Goal: Information Seeking & Learning: Learn about a topic

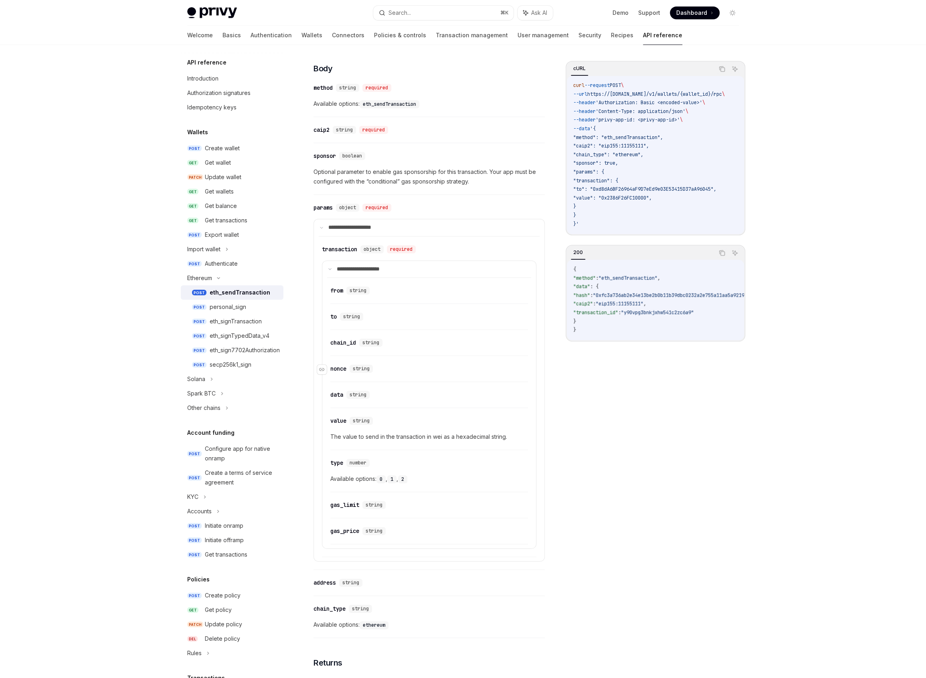
scroll to position [324, 0]
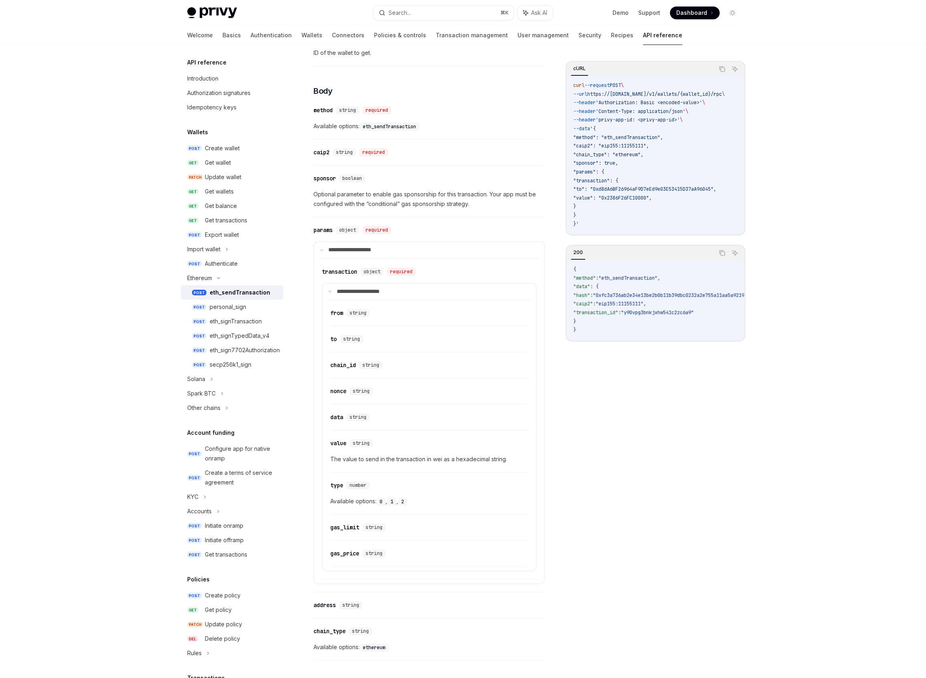
click at [642, 334] on code "{ "method" : "eth_sendTransaction" , "data" : { "hash" : "0xfc3a736ab2e34e13be2…" at bounding box center [689, 299] width 232 height 69
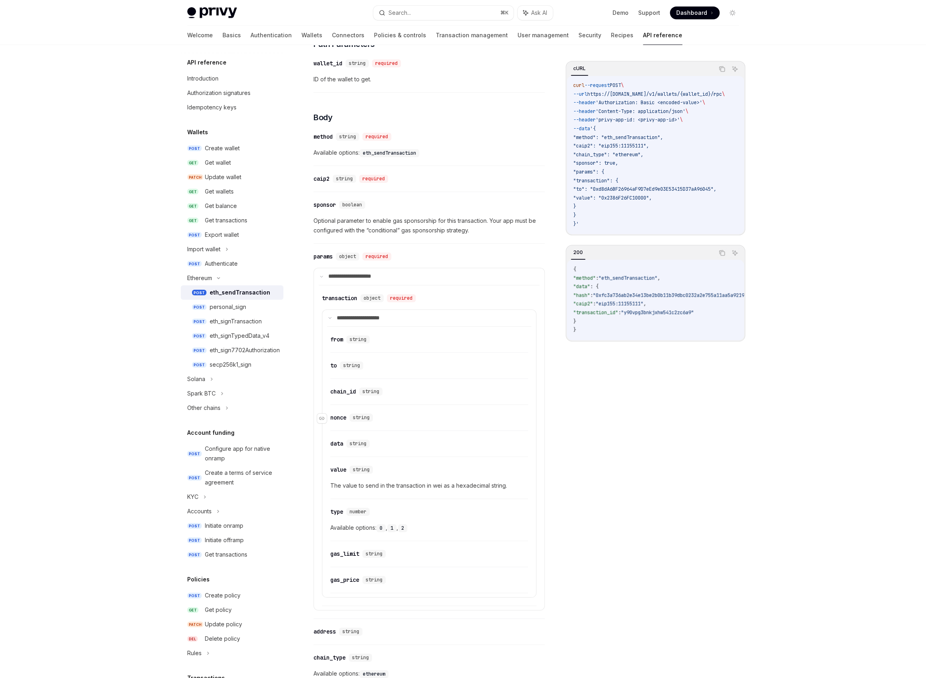
scroll to position [297, 0]
click at [236, 308] on div "personal_sign" at bounding box center [228, 307] width 36 height 10
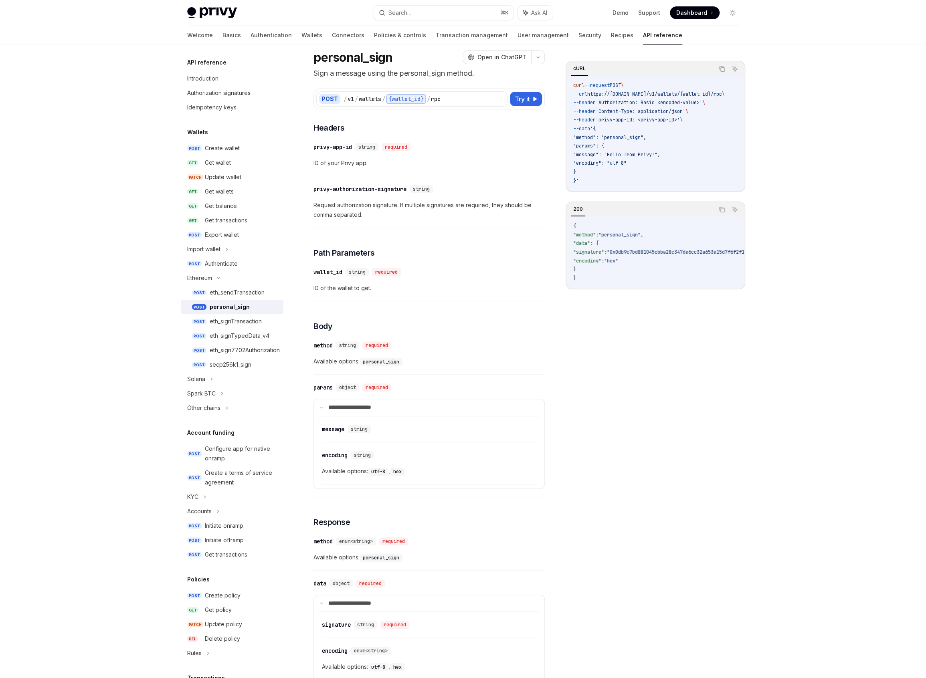
scroll to position [27, 0]
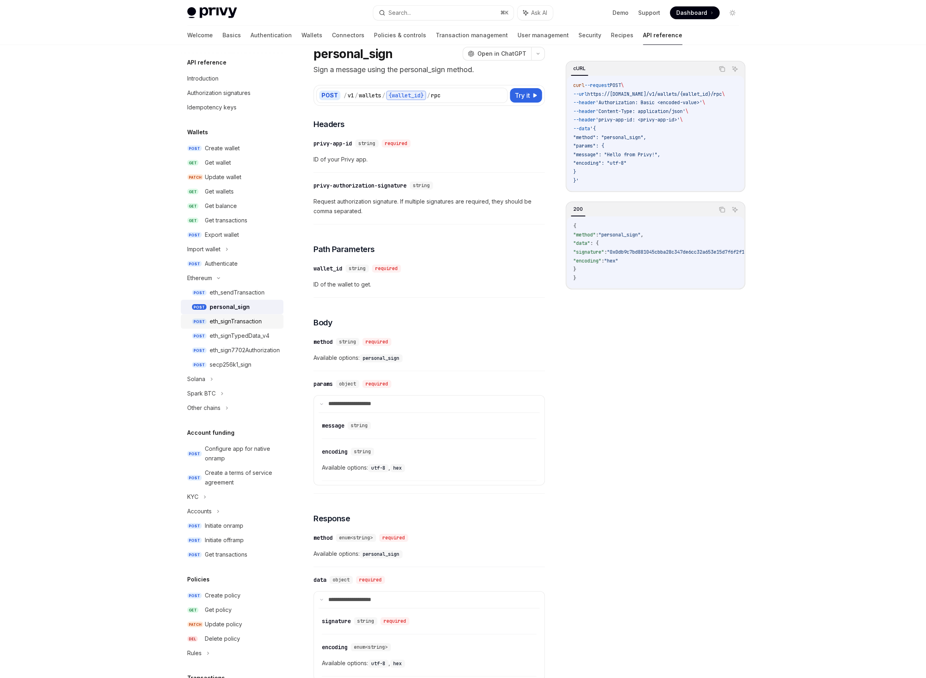
click at [221, 322] on div "eth_signTransaction" at bounding box center [236, 322] width 52 height 10
type textarea "*"
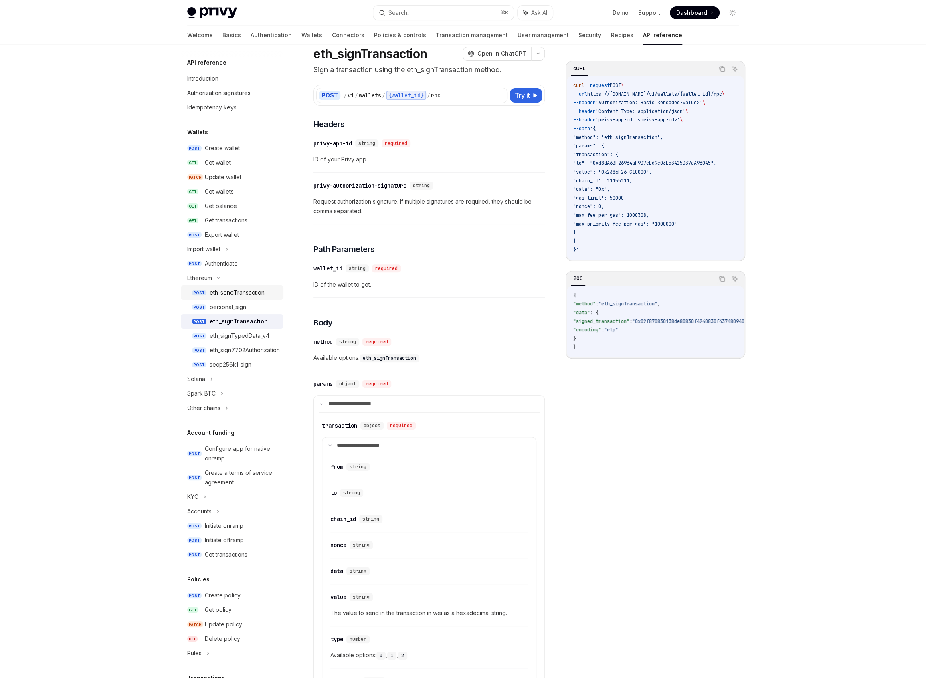
click at [224, 294] on div "eth_sendTransaction" at bounding box center [237, 293] width 55 height 10
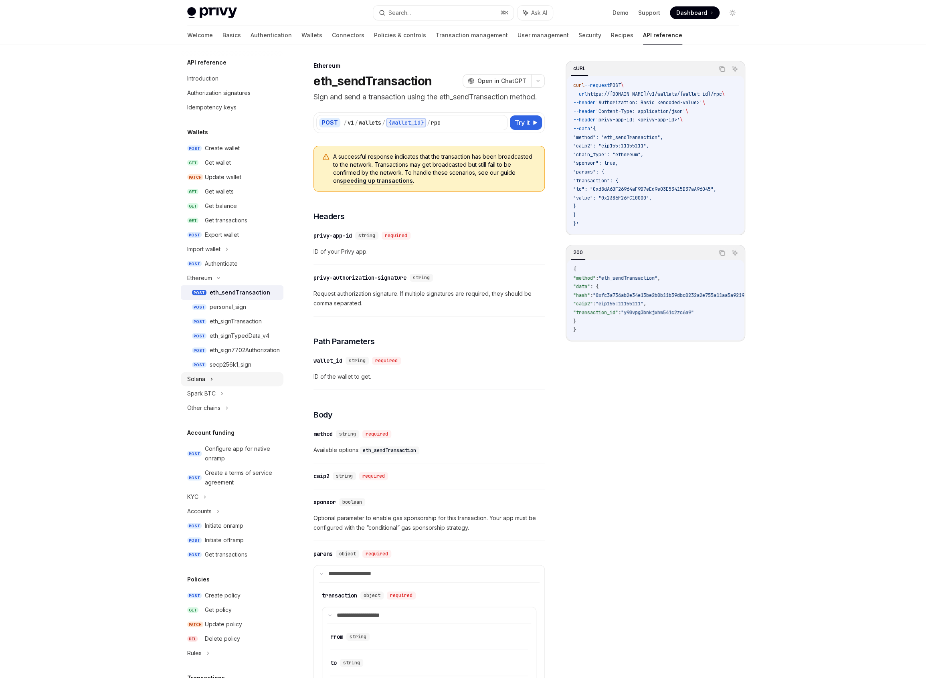
click at [222, 381] on div "Solana" at bounding box center [232, 379] width 103 height 14
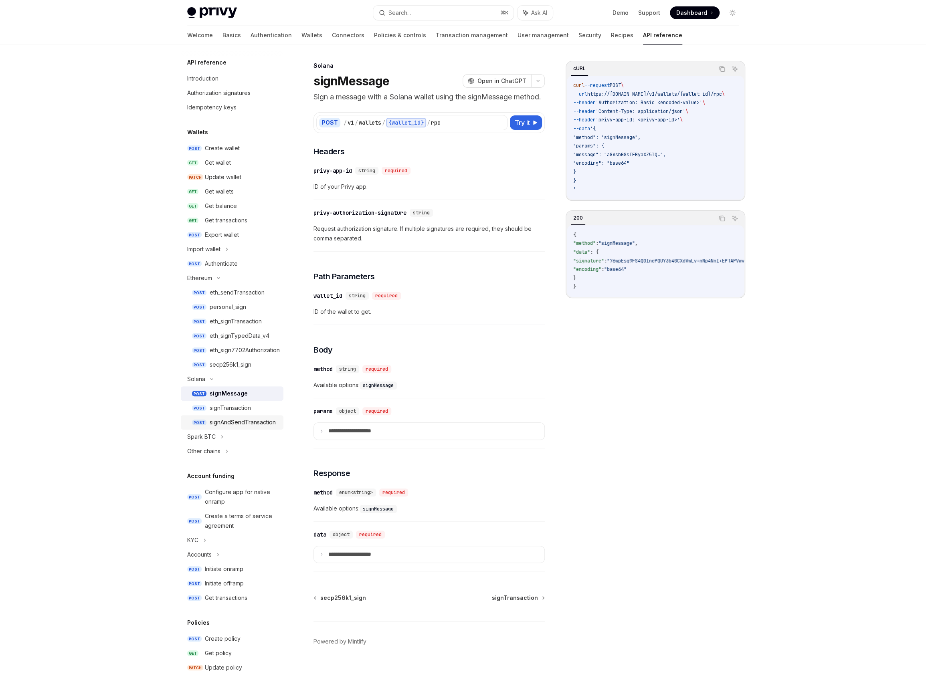
click at [237, 419] on div "signAndSendTransaction" at bounding box center [243, 423] width 66 height 10
type textarea "*"
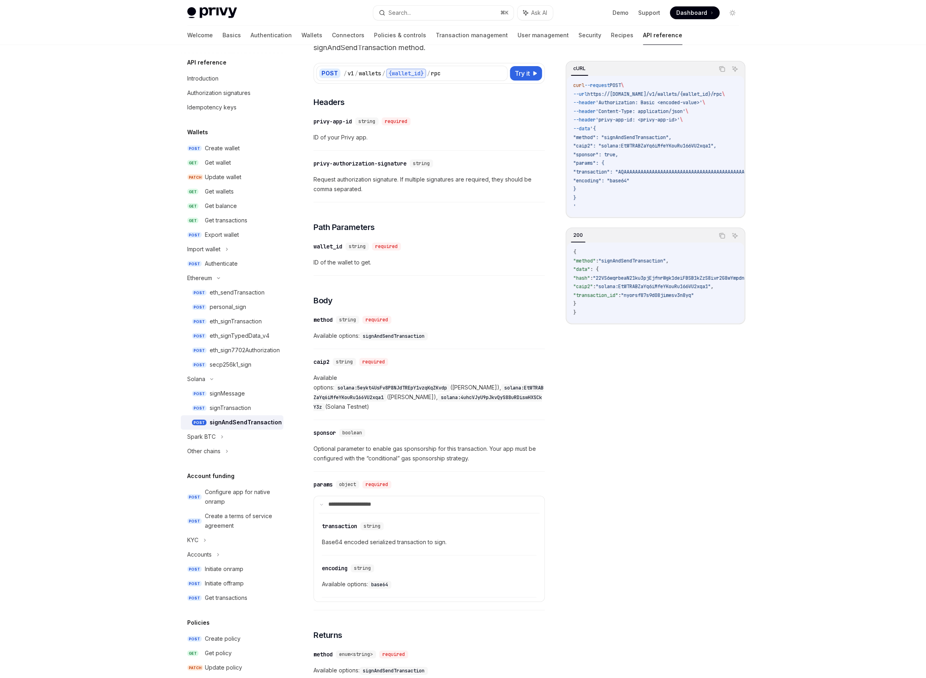
scroll to position [61, 0]
click at [338, 522] on div "transaction" at bounding box center [339, 526] width 35 height 8
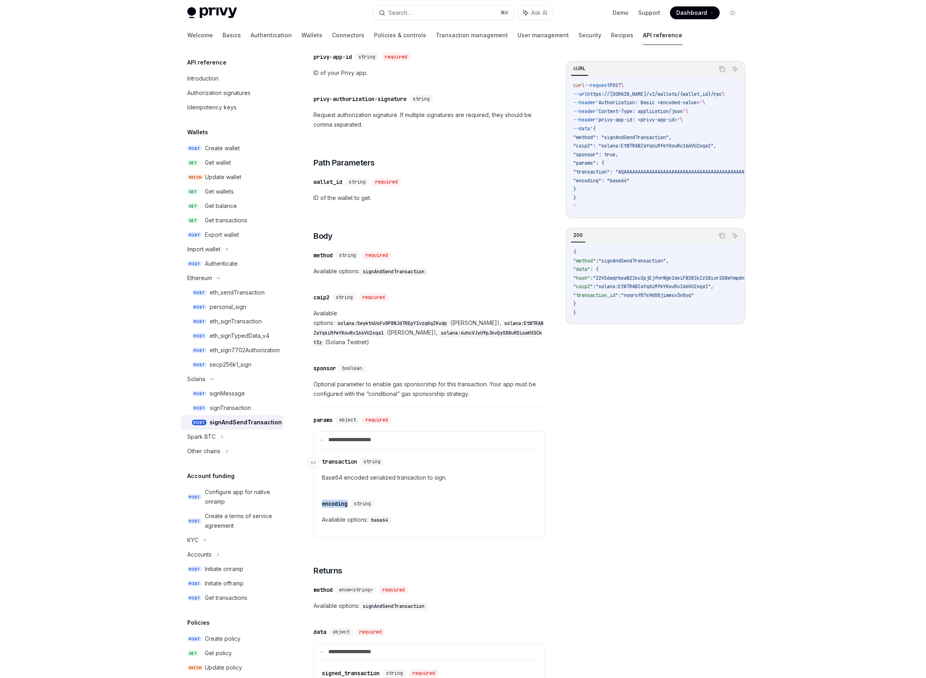
click at [338, 515] on div "​ encoding string Available options: base64" at bounding box center [429, 514] width 214 height 38
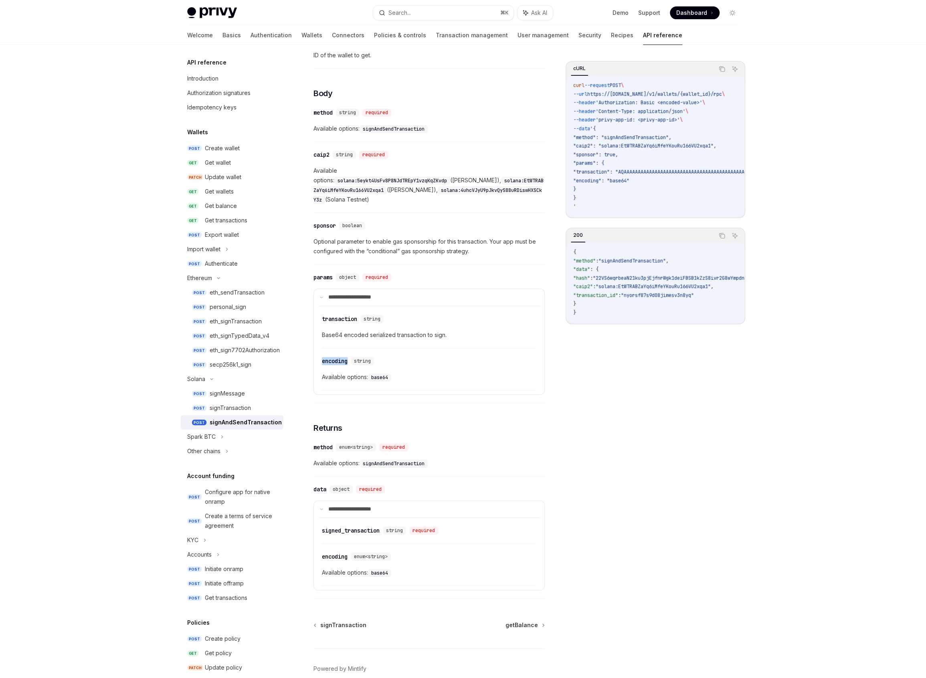
scroll to position [296, 0]
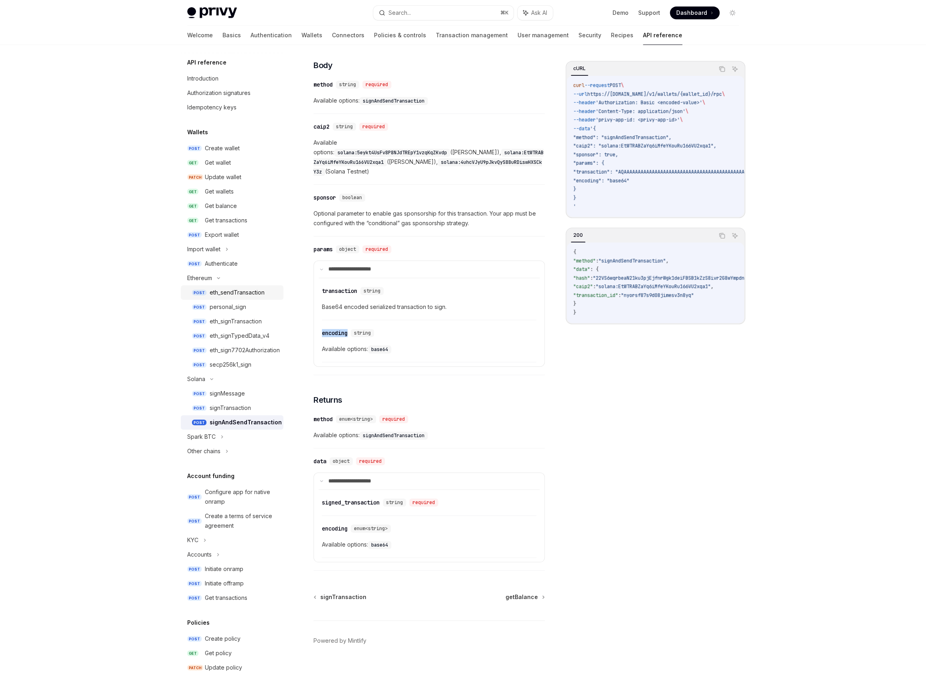
click at [225, 295] on div "eth_sendTransaction" at bounding box center [237, 293] width 55 height 10
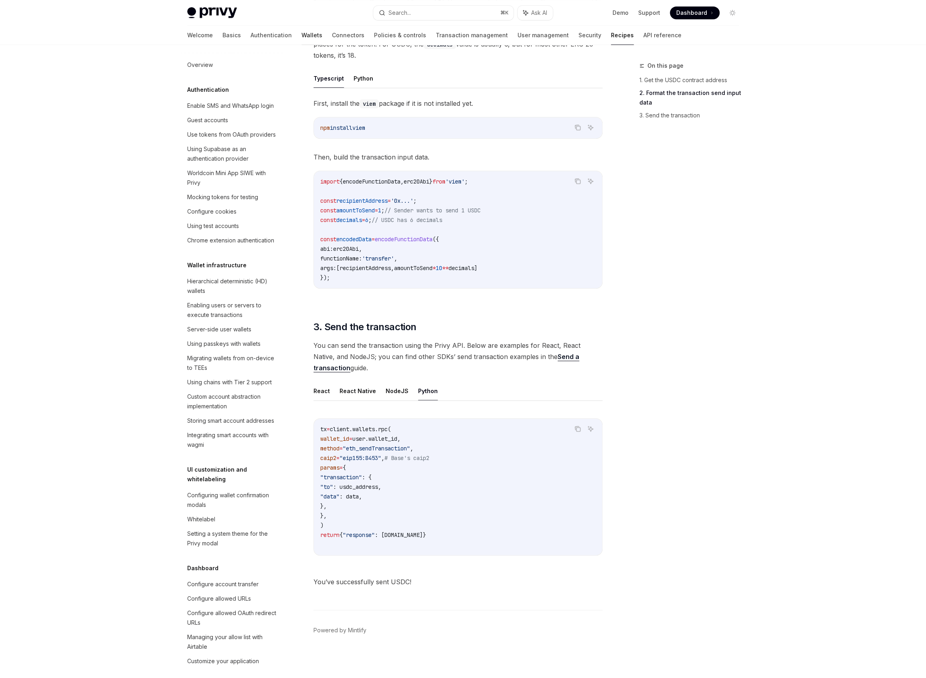
scroll to position [323, 0]
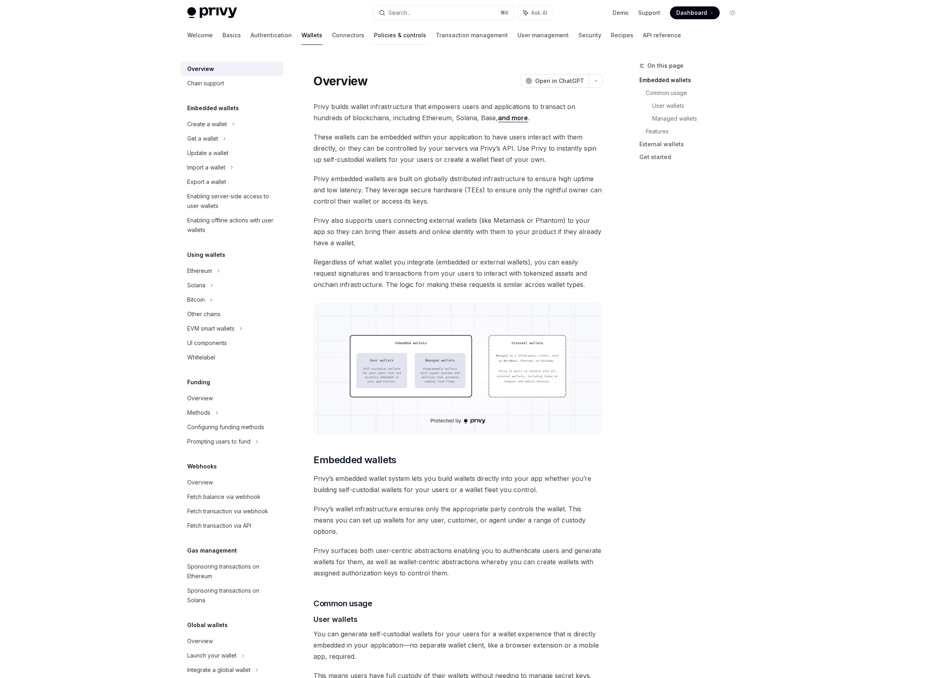
click at [374, 42] on link "Policies & controls" at bounding box center [400, 35] width 52 height 19
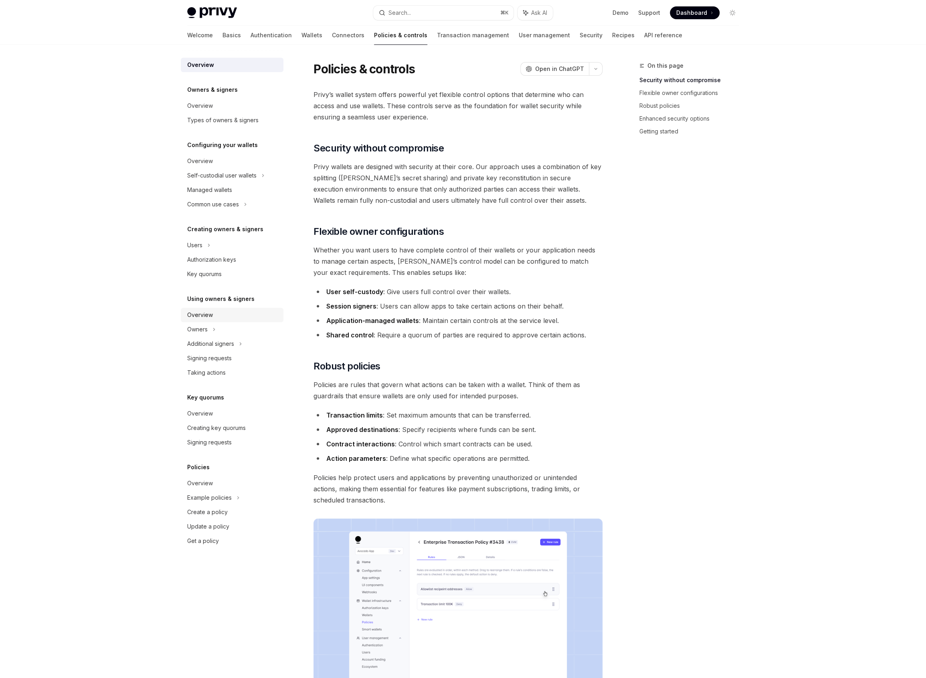
click at [224, 318] on div "Overview" at bounding box center [232, 315] width 91 height 10
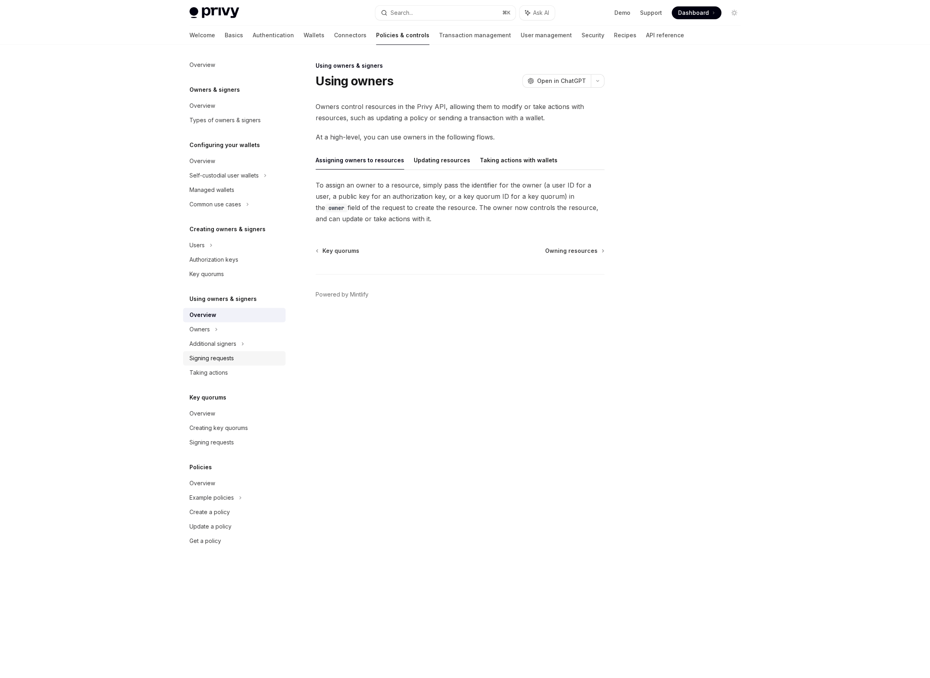
click at [222, 354] on div "Signing requests" at bounding box center [212, 358] width 44 height 10
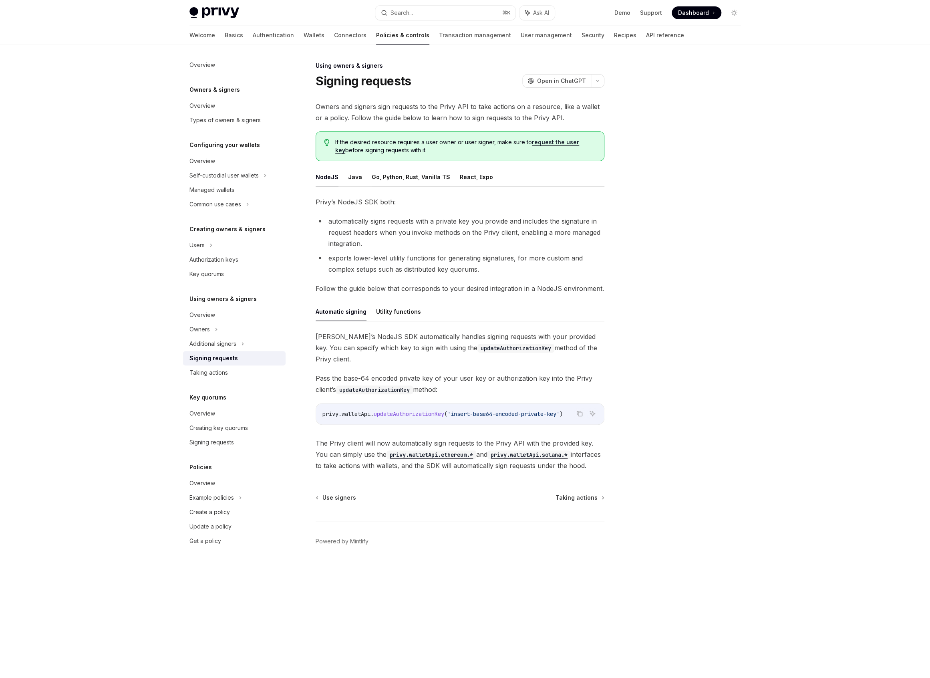
click at [397, 179] on button "Go, Python, Rust, Vanilla TS" at bounding box center [411, 176] width 79 height 19
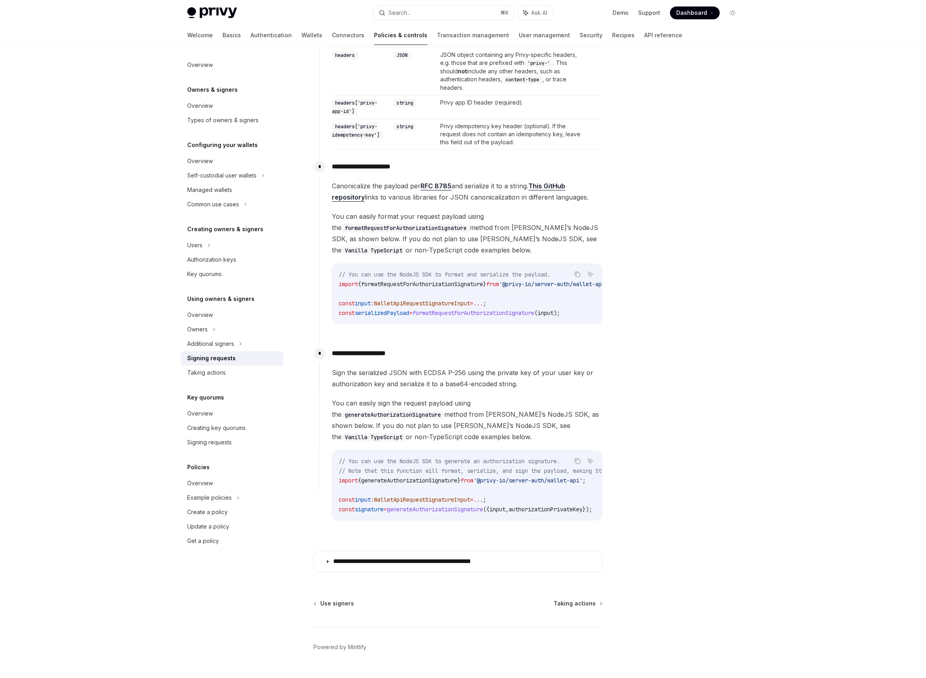
scroll to position [423, 0]
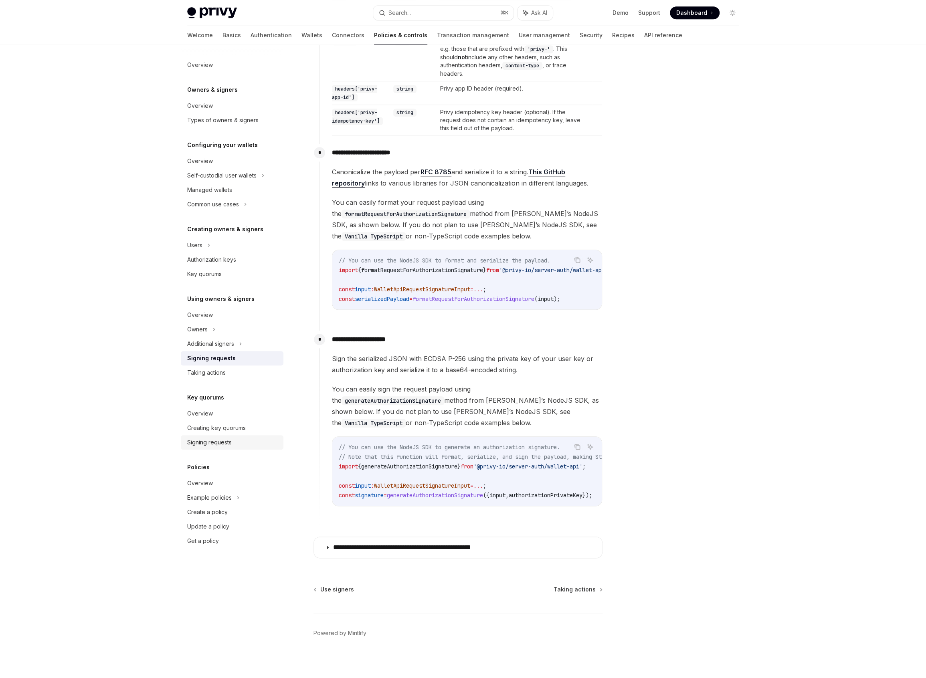
click at [217, 444] on div "Signing requests" at bounding box center [209, 443] width 44 height 10
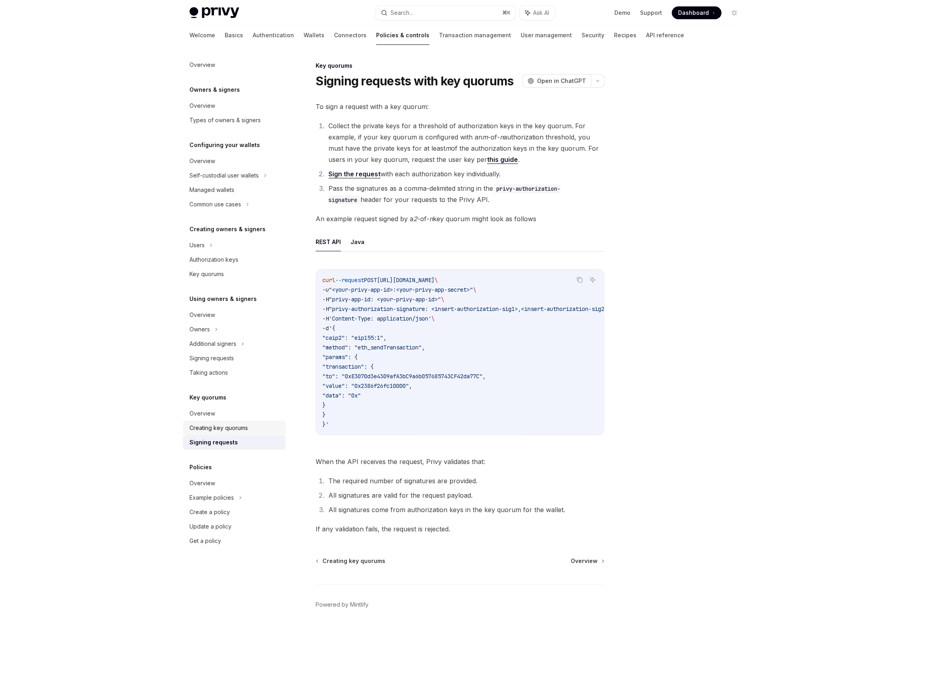
click at [216, 435] on link "Creating key quorums" at bounding box center [234, 428] width 103 height 14
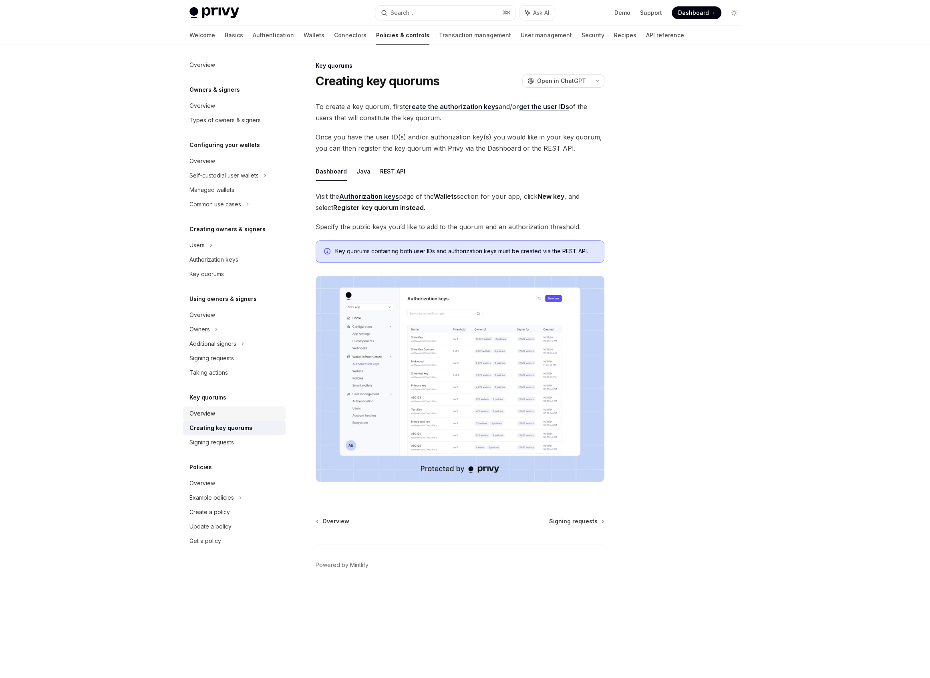
click at [214, 416] on div "Overview" at bounding box center [203, 414] width 26 height 10
type textarea "*"
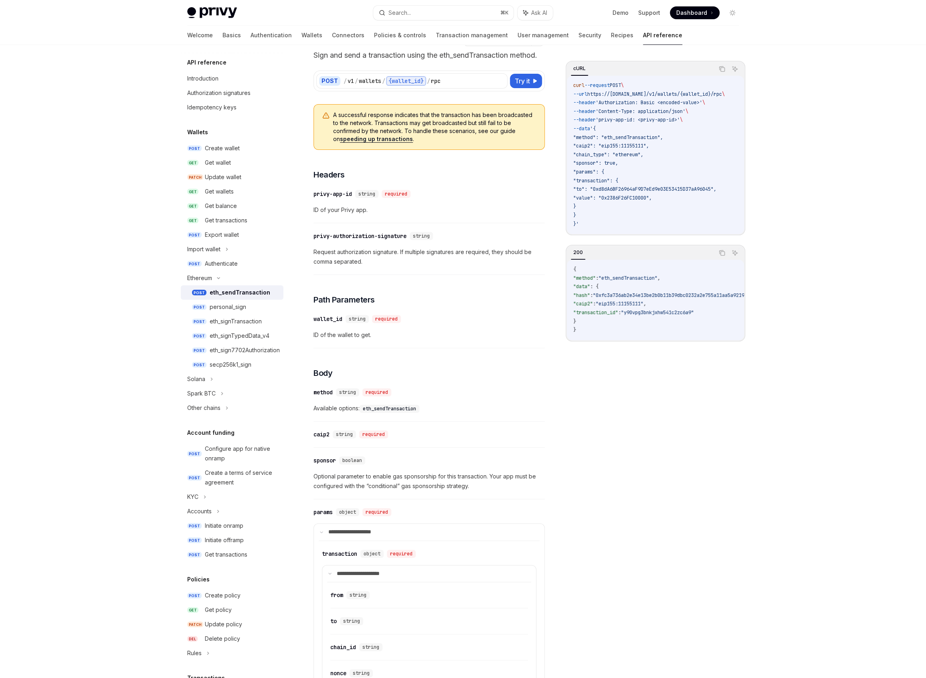
scroll to position [52, 0]
